Goal: Task Accomplishment & Management: Complete application form

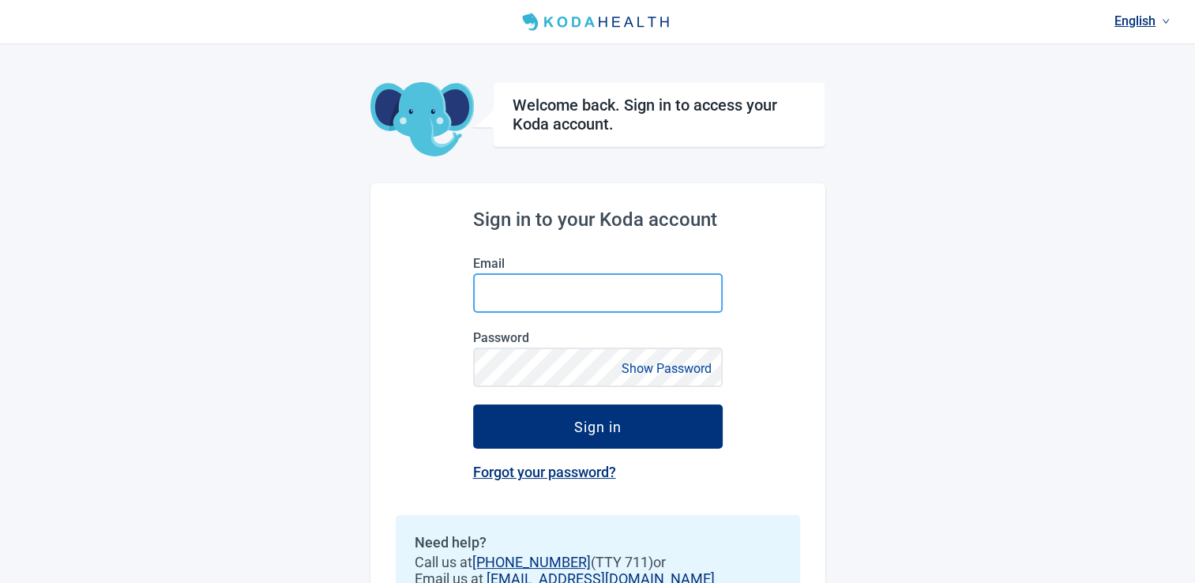
click at [521, 296] on input "Email" at bounding box center [598, 293] width 250 height 40
type input "[EMAIL_ADDRESS][DOMAIN_NAME]"
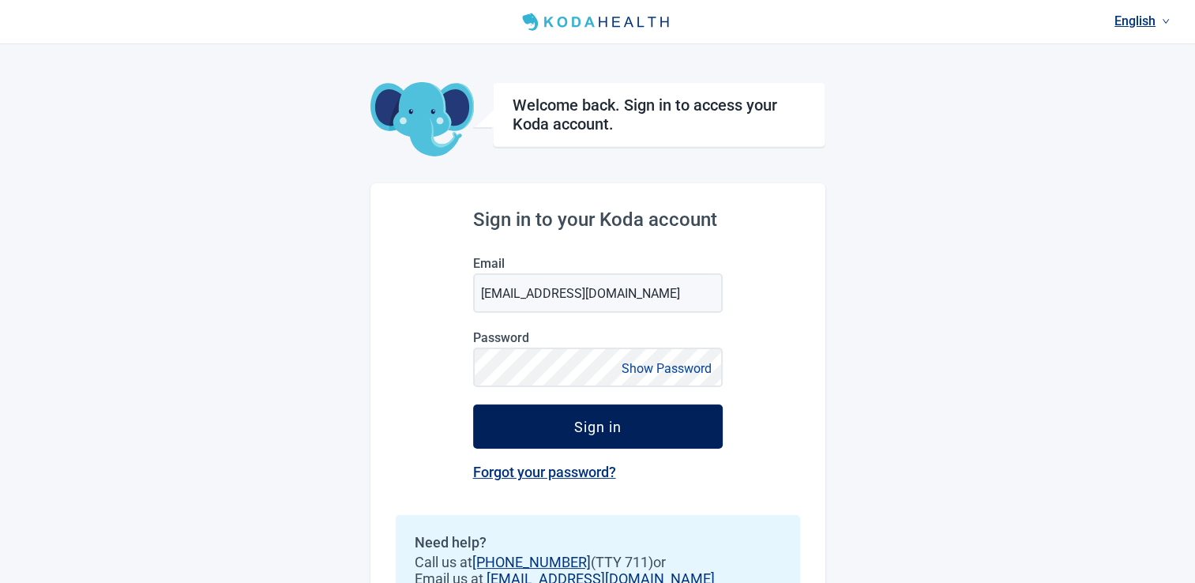
click at [586, 434] on div "Sign in" at bounding box center [597, 427] width 47 height 16
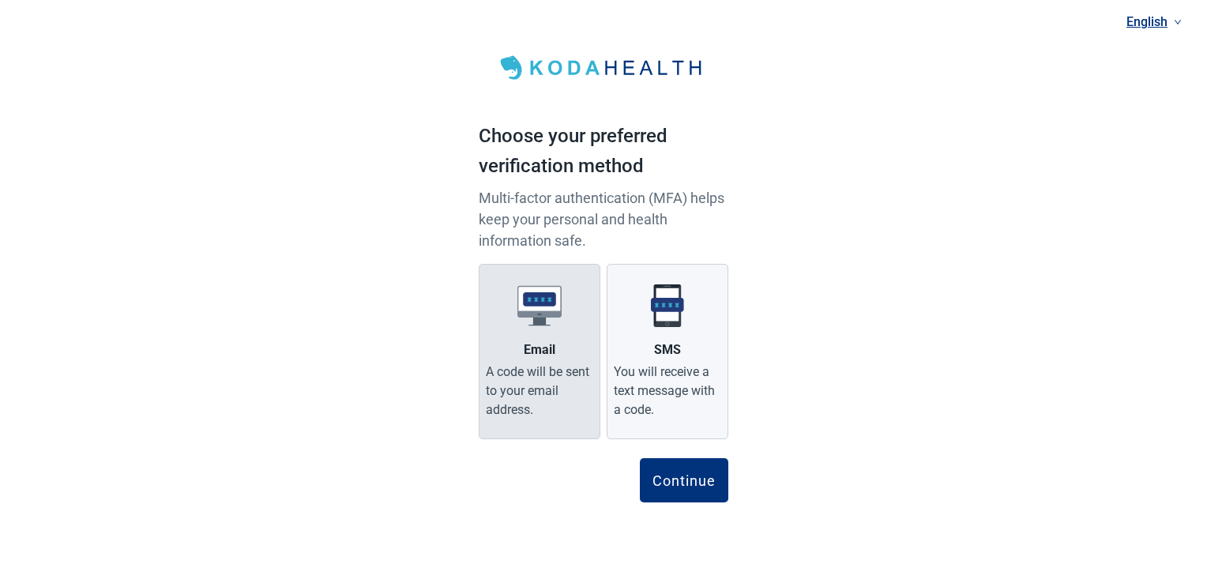
click at [540, 384] on div "A code will be sent to your email address." at bounding box center [539, 391] width 107 height 57
click at [0, 0] on input "Email A code will be sent to your email address." at bounding box center [0, 0] width 0 height 0
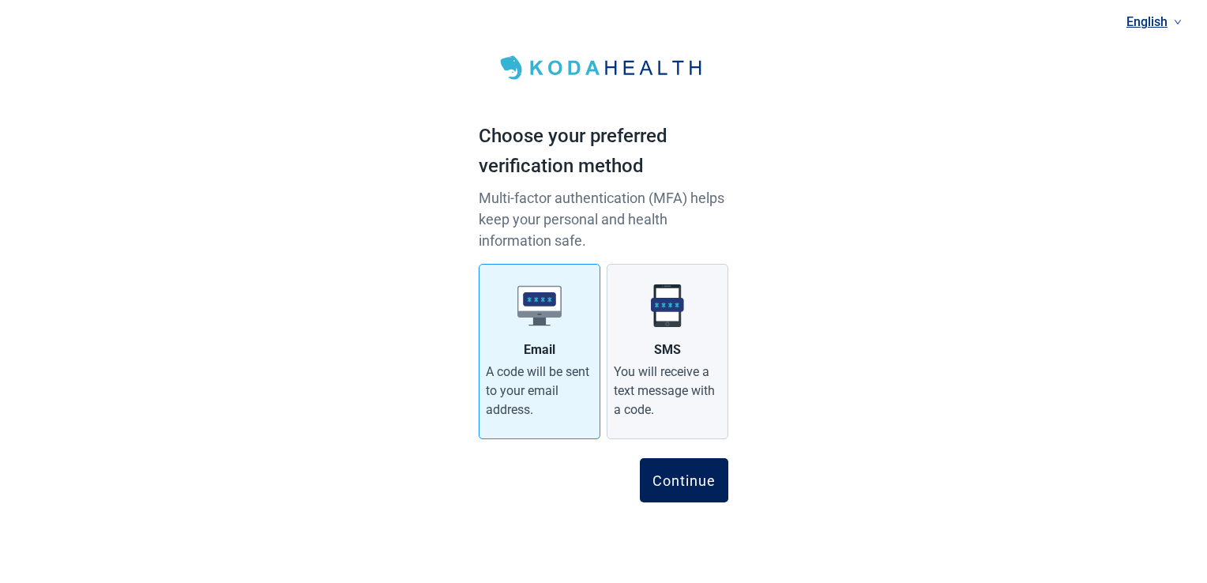
click at [685, 484] on div "Continue" at bounding box center [684, 480] width 63 height 16
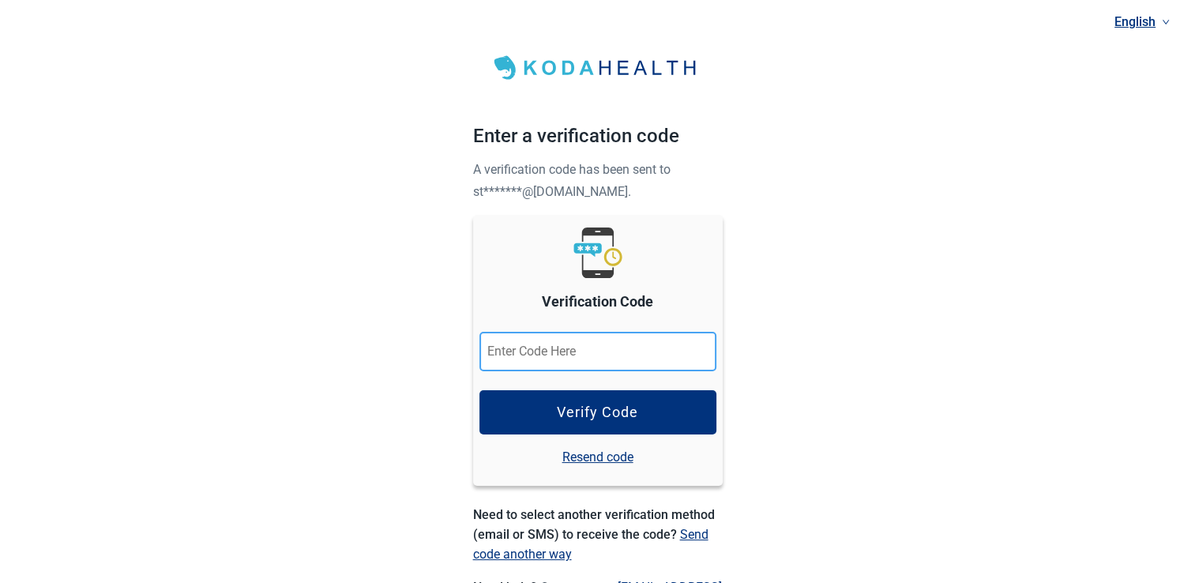
click at [600, 356] on input "Verification Code" at bounding box center [598, 352] width 237 height 40
paste input "258027"
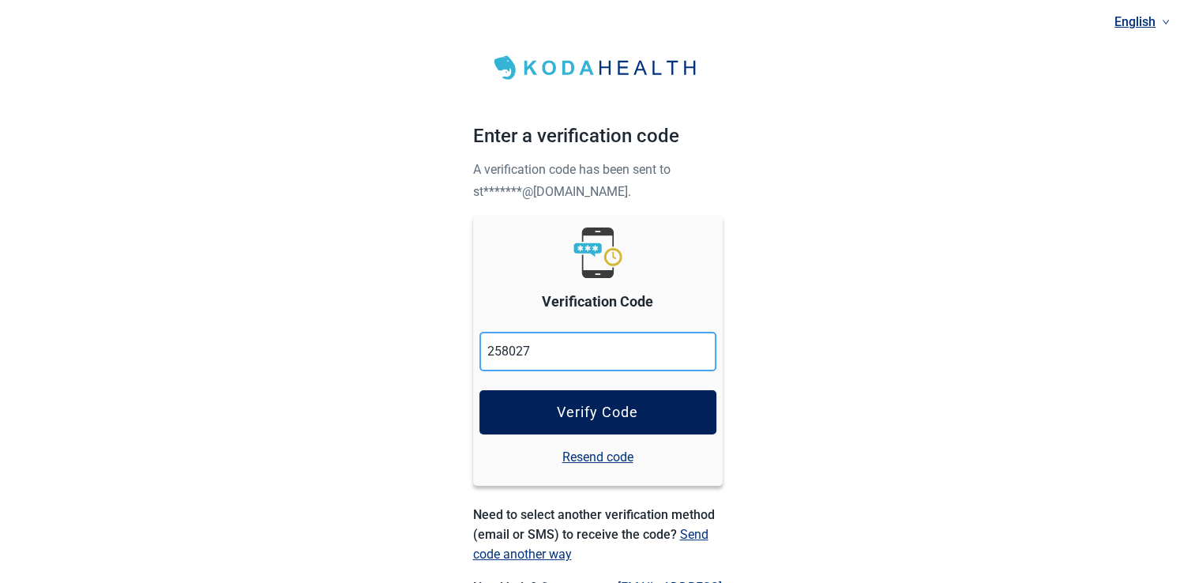
type input "258027"
click at [594, 412] on div "Verify Code" at bounding box center [597, 413] width 81 height 16
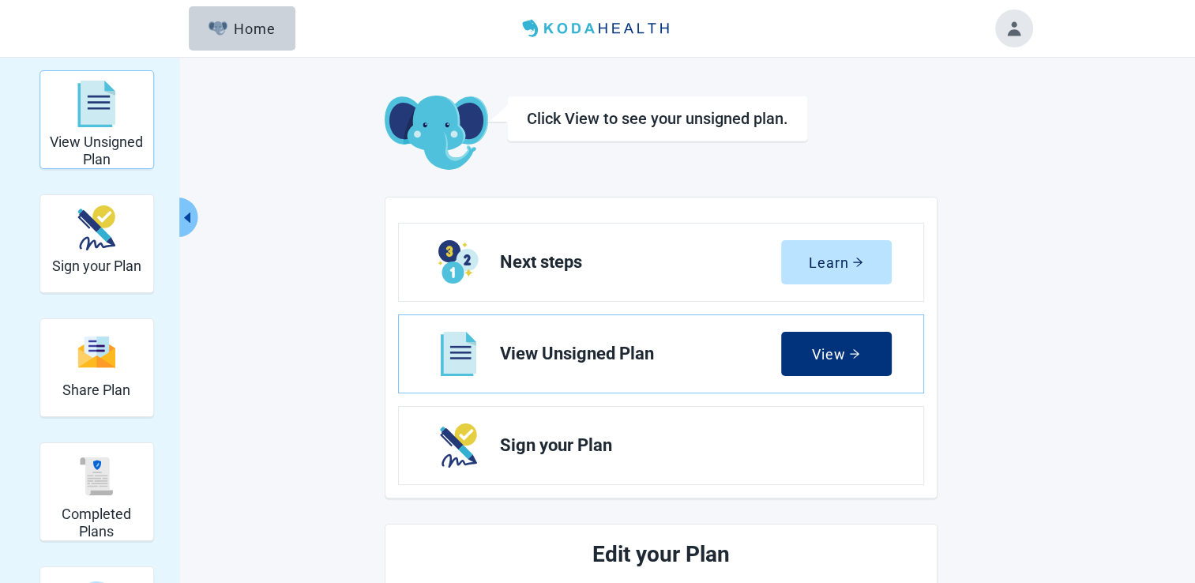
click at [127, 144] on h2 "View Unsigned Plan" at bounding box center [97, 151] width 100 height 34
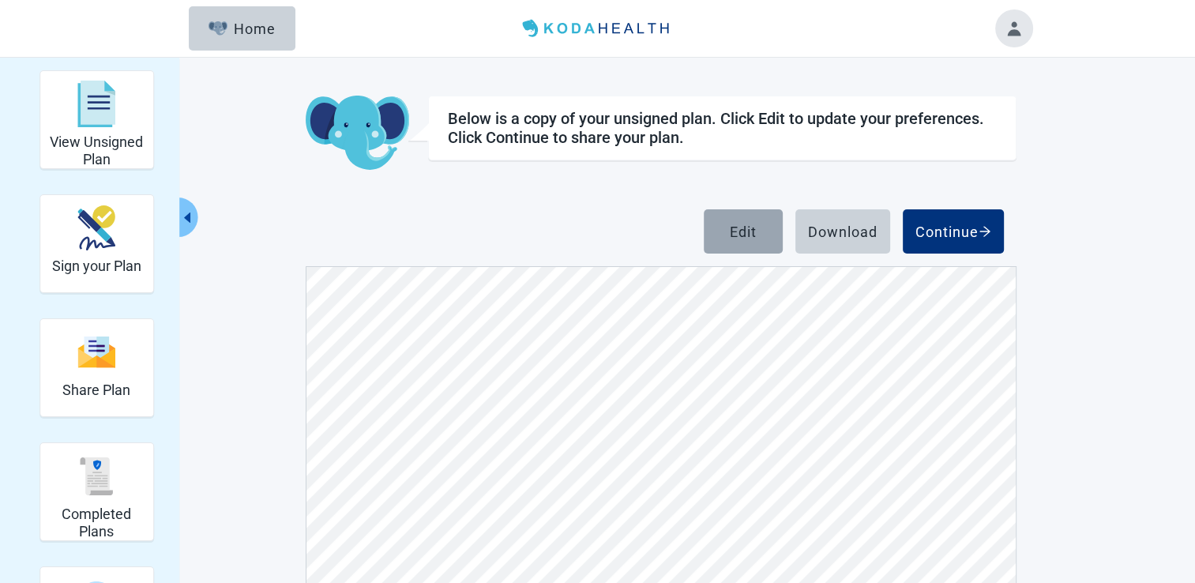
click at [740, 247] on button "Edit" at bounding box center [743, 231] width 79 height 44
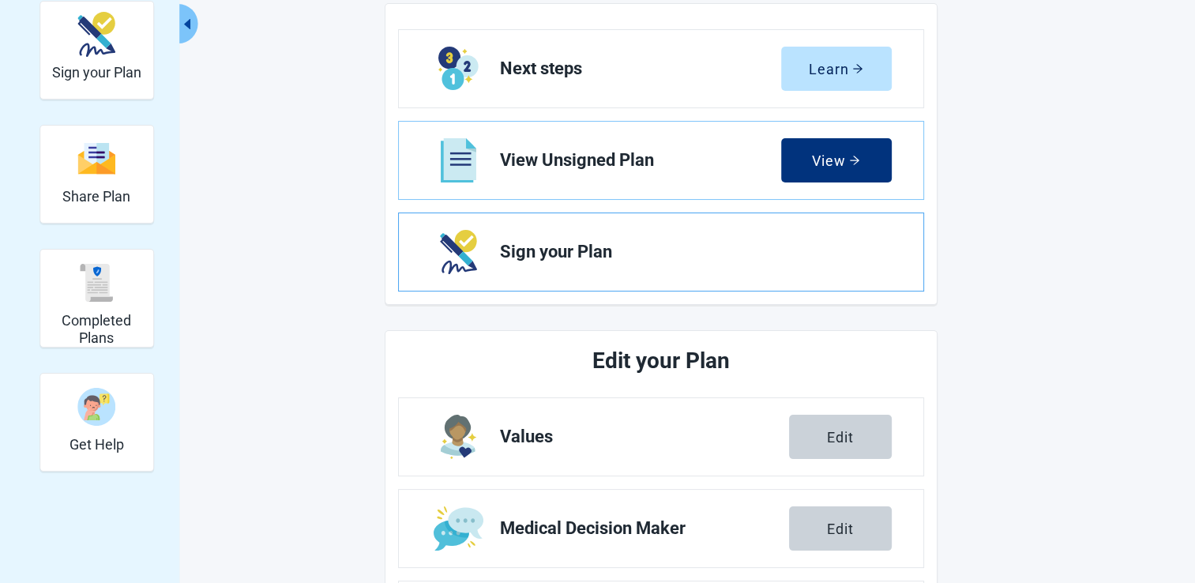
scroll to position [395, 0]
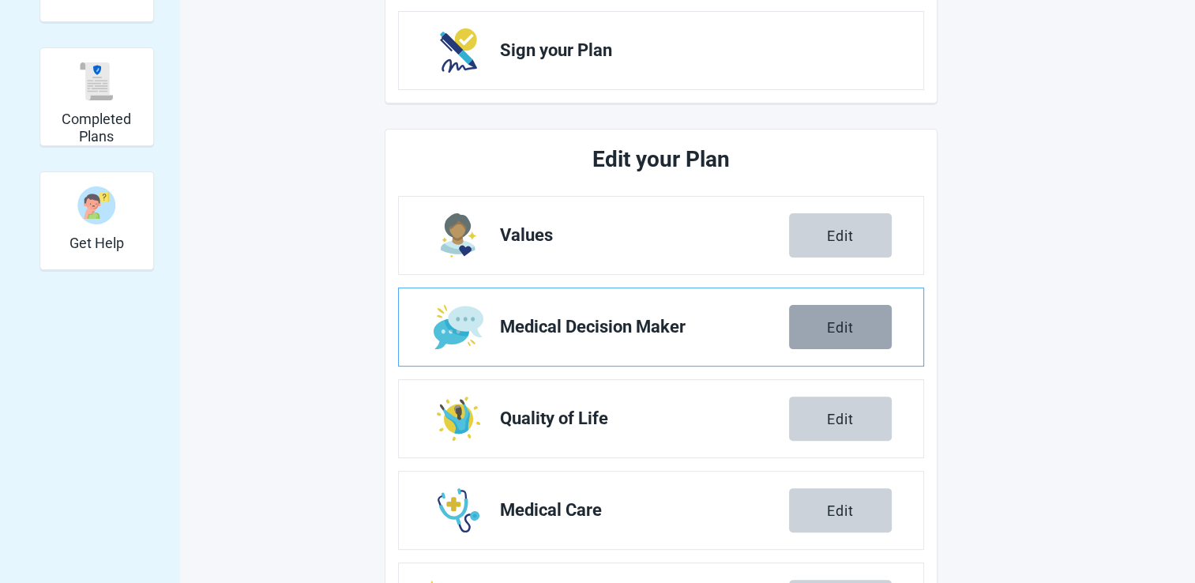
click at [835, 337] on button "Edit" at bounding box center [840, 327] width 103 height 44
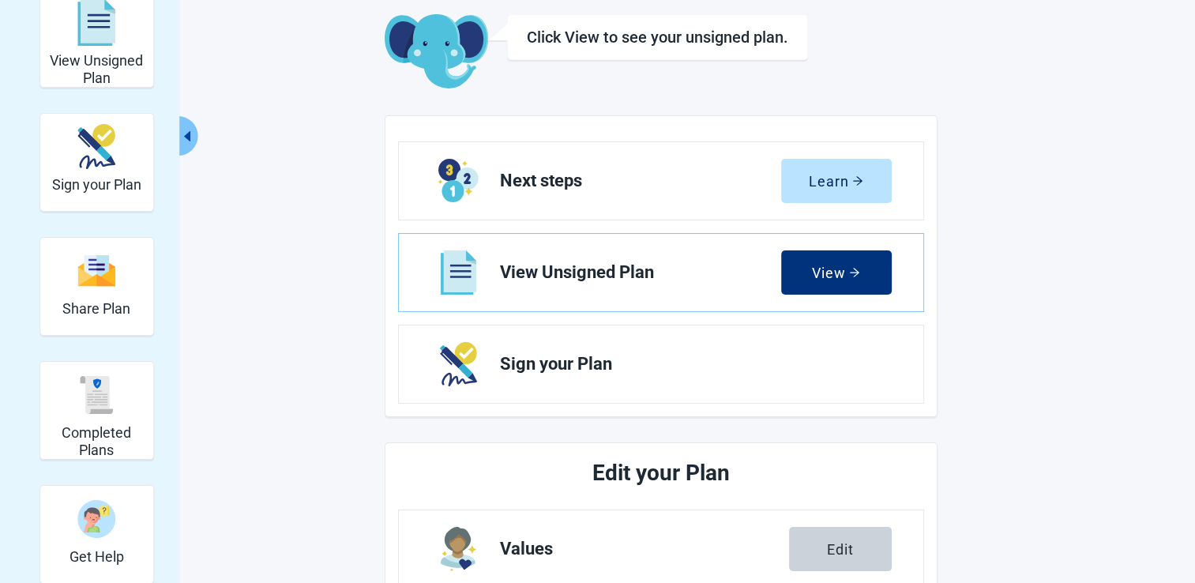
scroll to position [79, 0]
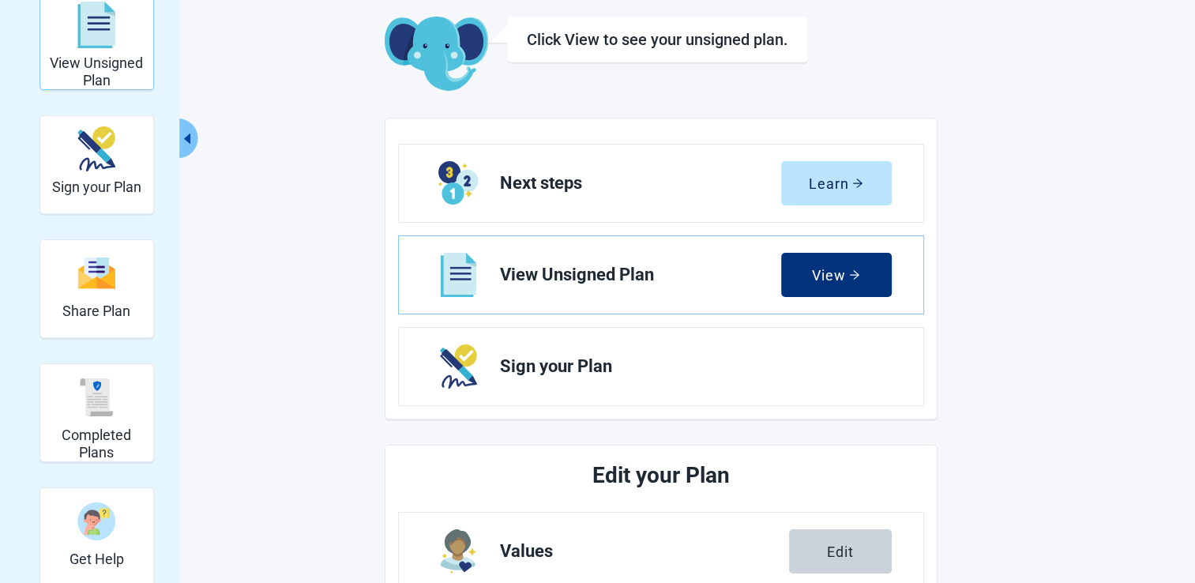
click at [118, 80] on h2 "View Unsigned Plan" at bounding box center [97, 72] width 100 height 34
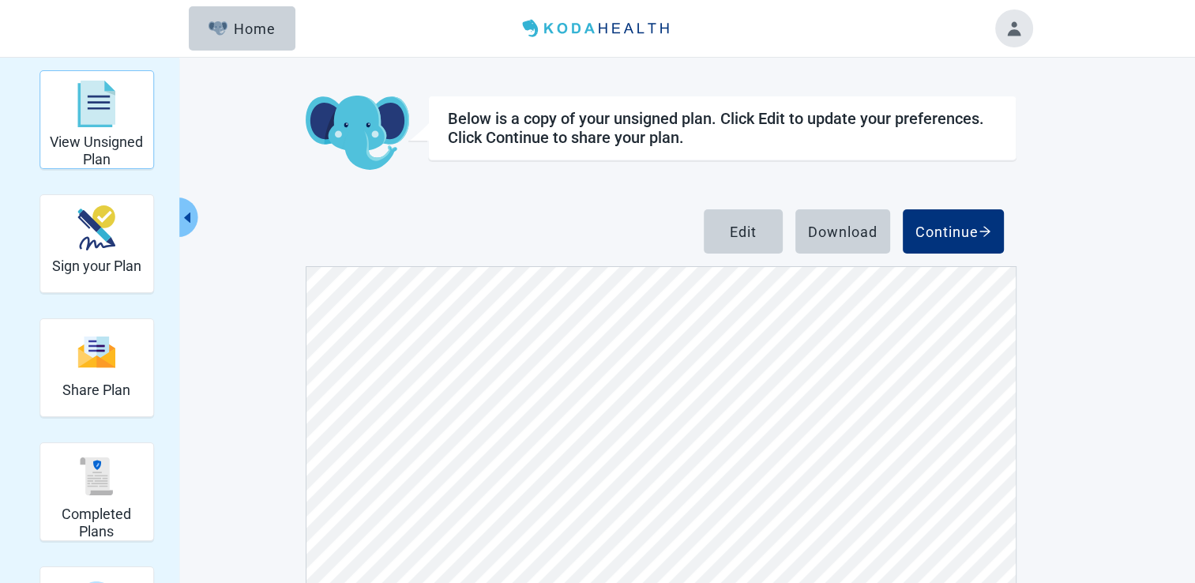
click at [104, 116] on img "View Unsigned Plan" at bounding box center [96, 104] width 38 height 47
click at [1015, 37] on button "Toggle account menu" at bounding box center [1015, 28] width 38 height 38
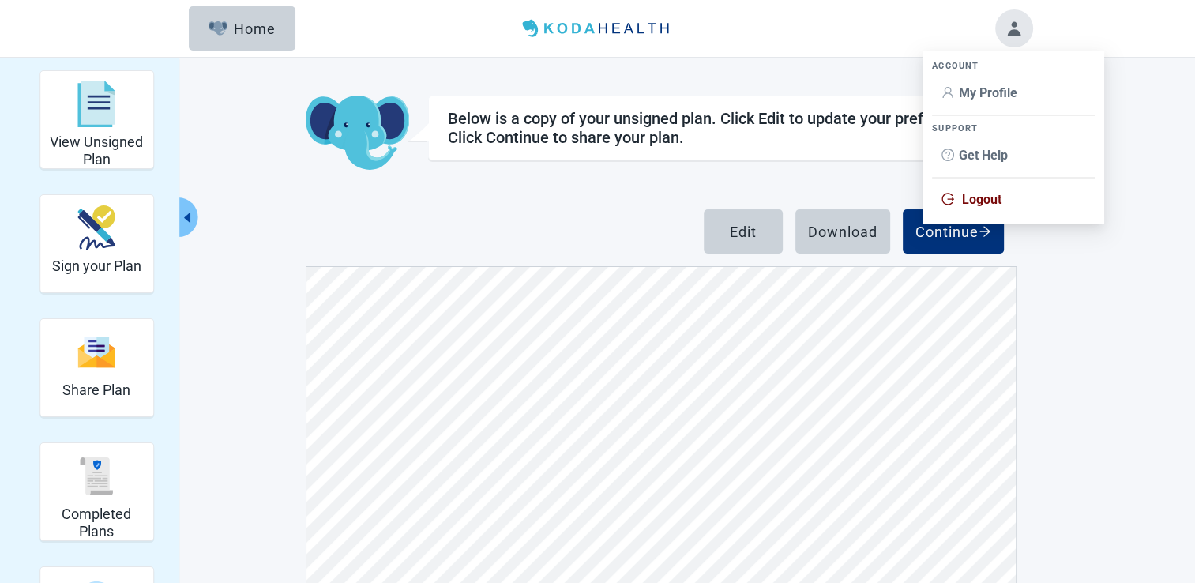
click at [973, 199] on span "Logout" at bounding box center [982, 199] width 40 height 15
